Goal: Navigation & Orientation: Find specific page/section

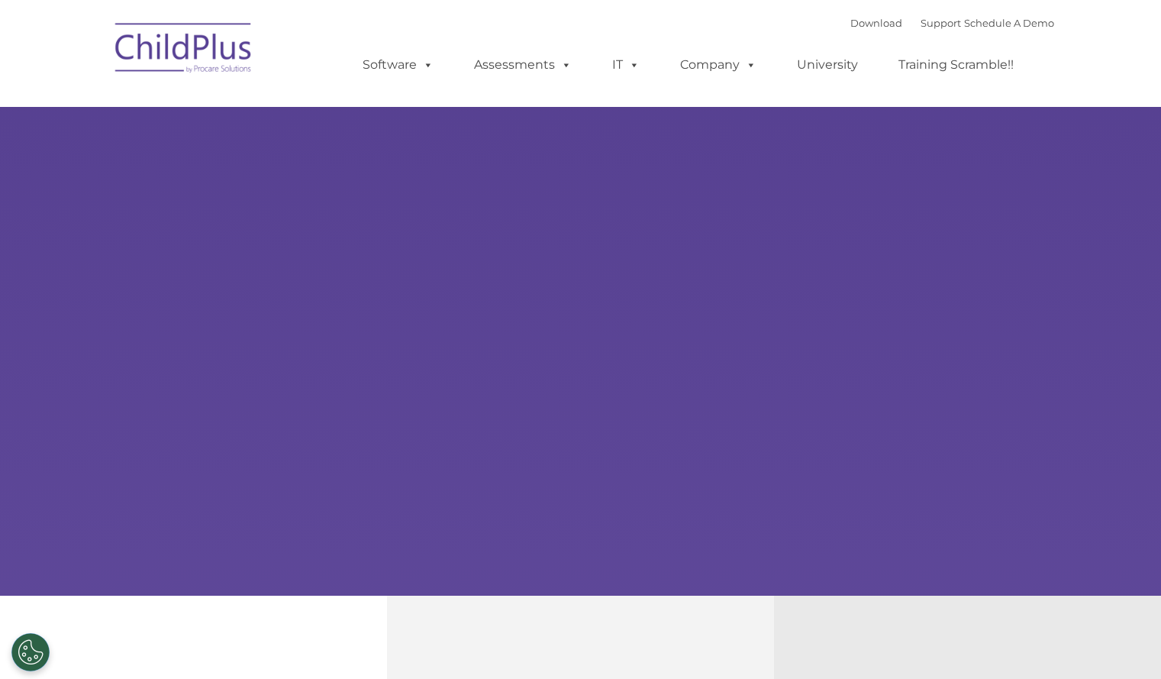
select select "MEDIUM"
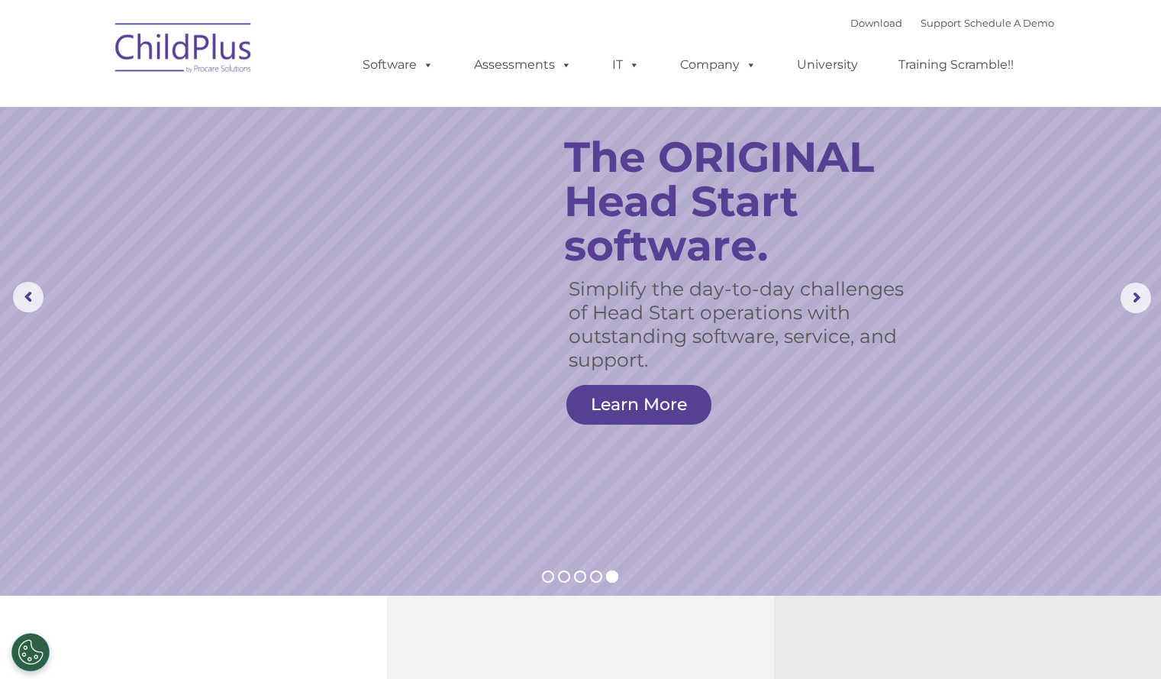
click at [95, 440] on rs-slide "Simplify the day-to-day challenges of Head Start operations with outstanding so…" at bounding box center [580, 297] width 1161 height 595
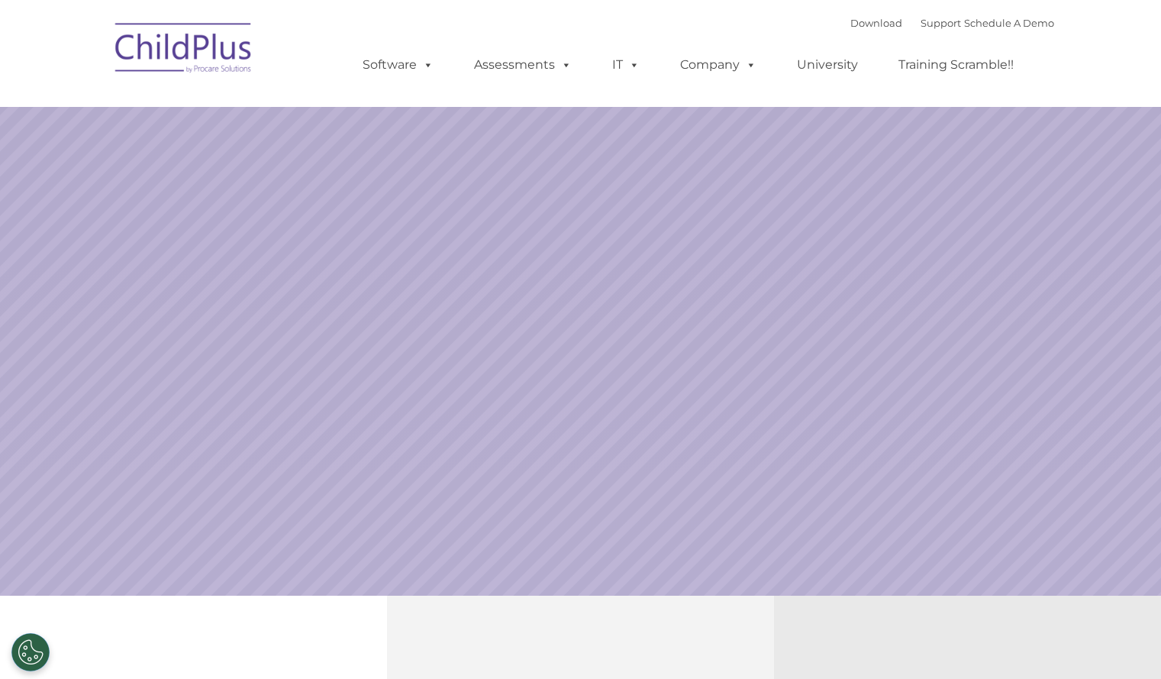
select select "MEDIUM"
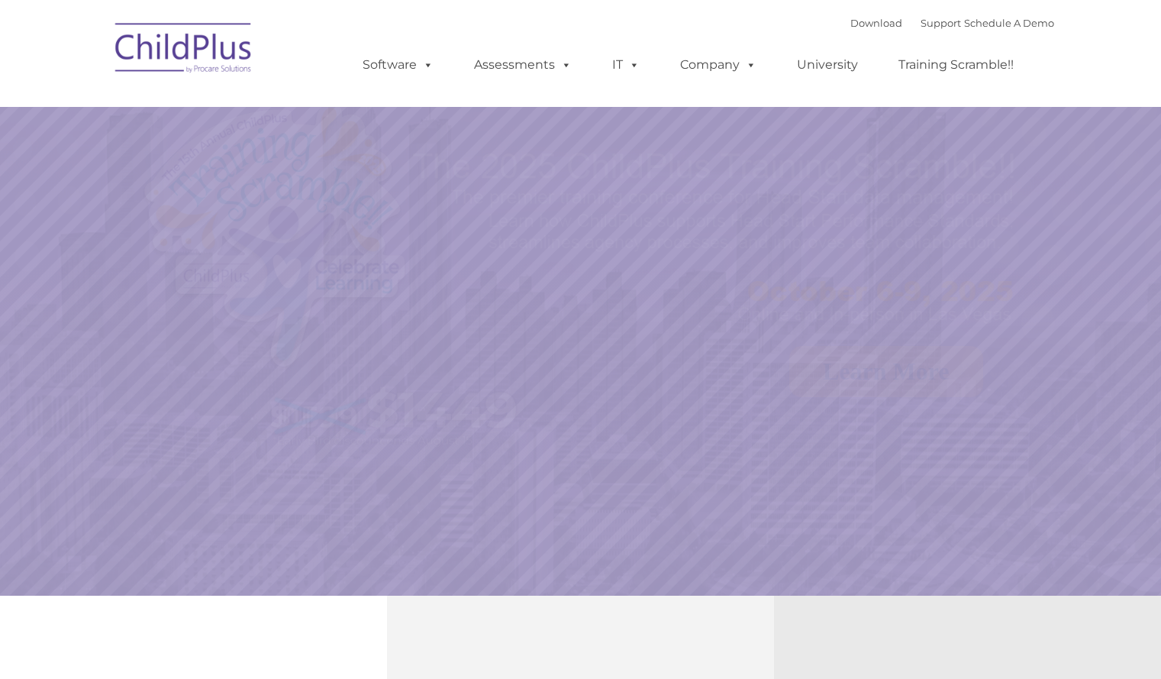
select select "MEDIUM"
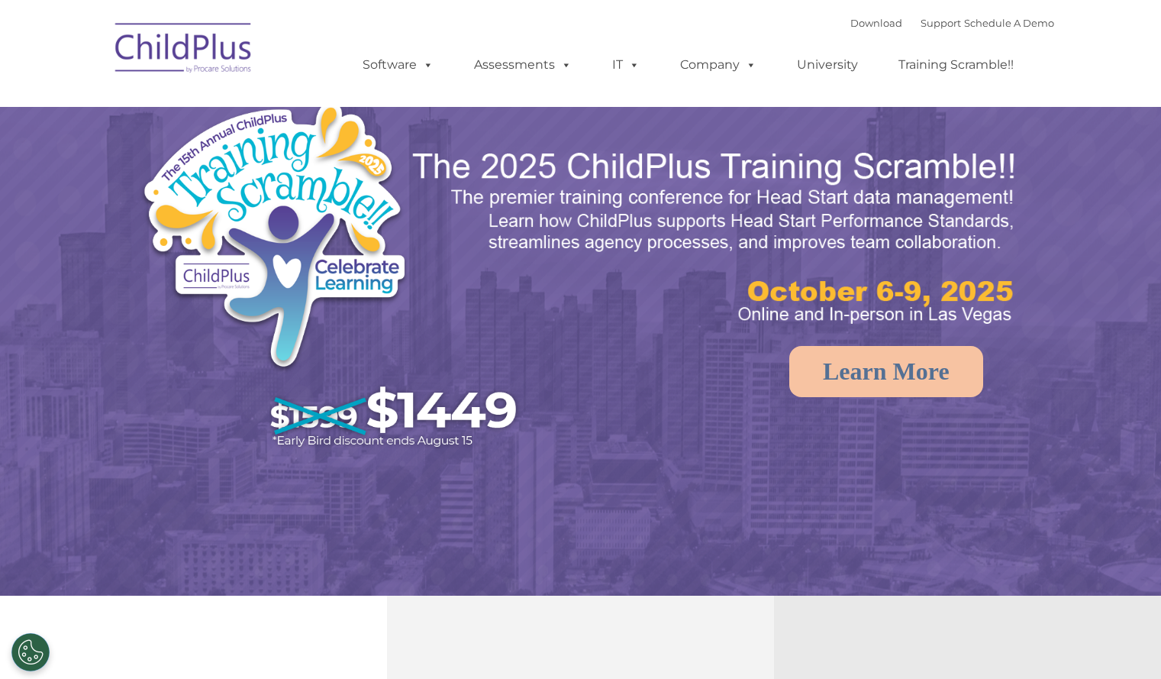
select select "MEDIUM"
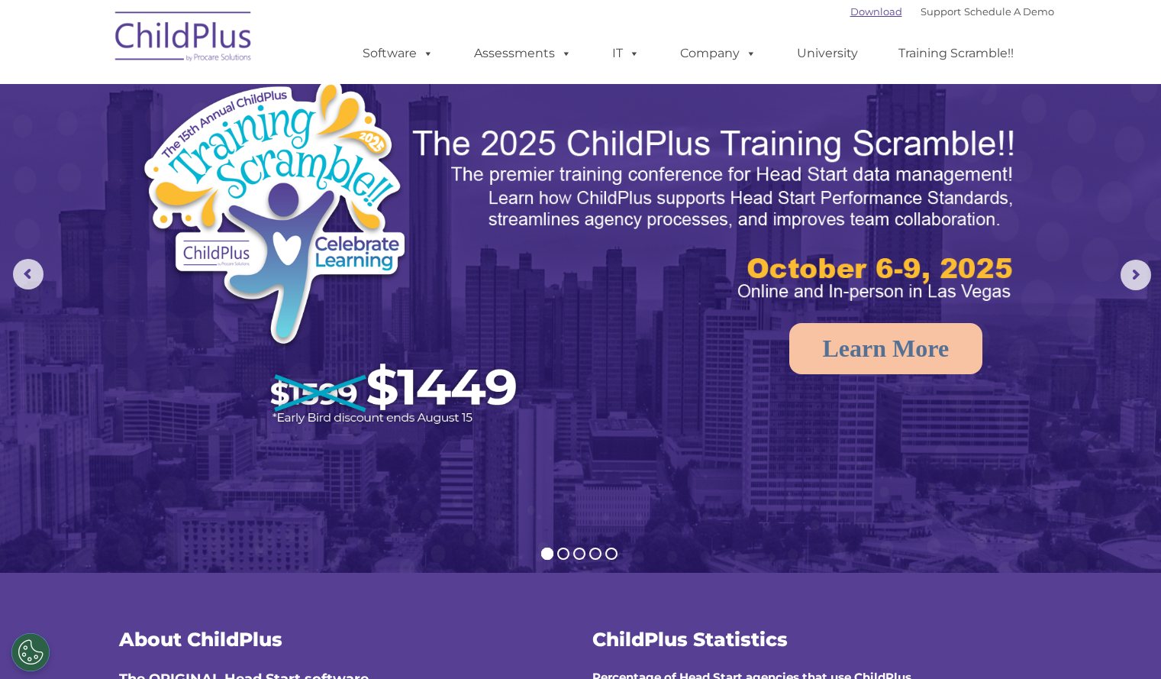
click at [857, 15] on link "Download" at bounding box center [876, 11] width 52 height 12
